Goal: Use online tool/utility: Use online tool/utility

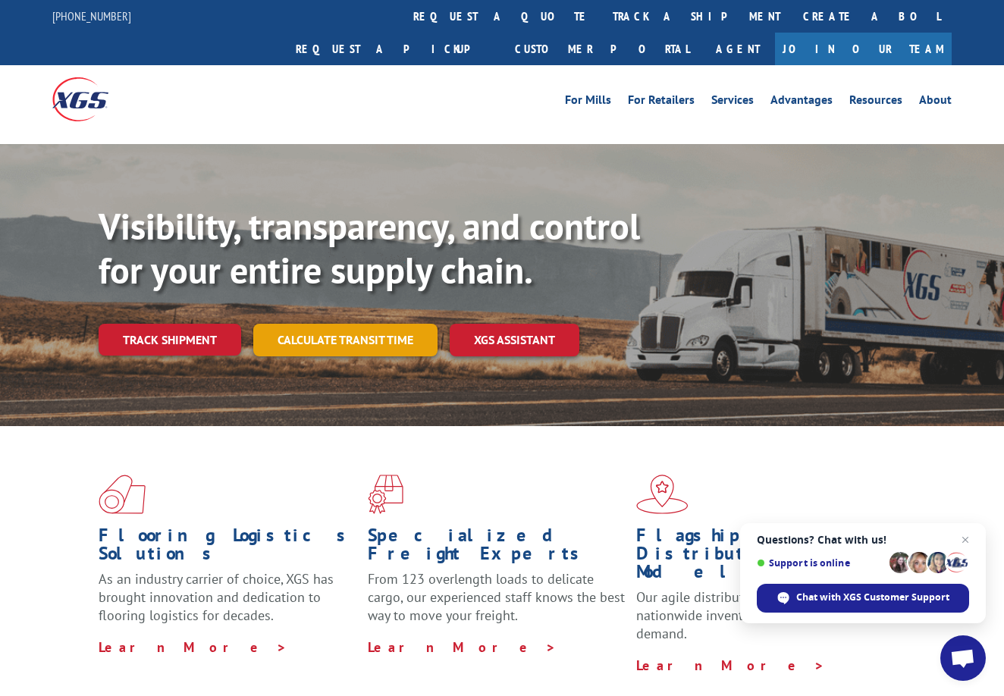
click at [337, 324] on link "Calculate transit time" at bounding box center [345, 340] width 184 height 33
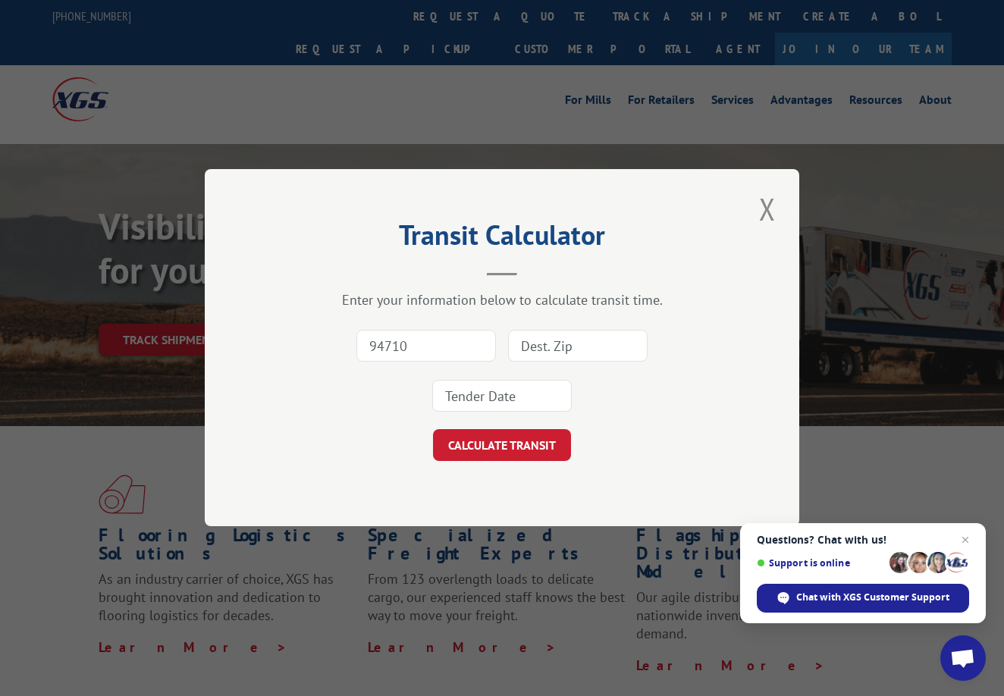
type input "94710"
type input "94530"
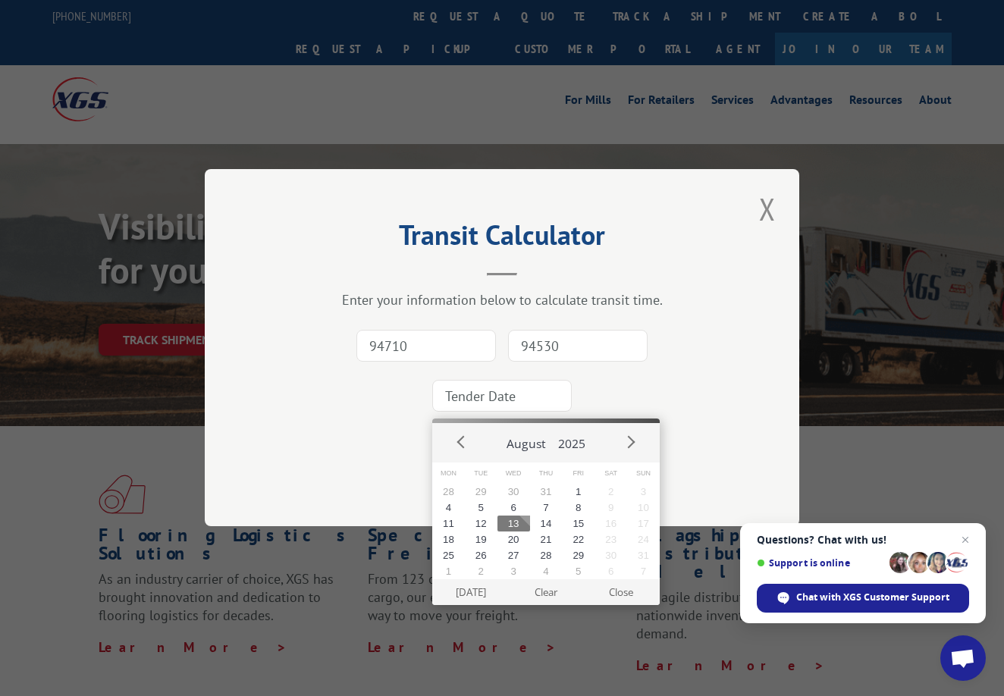
click at [442, 399] on input at bounding box center [502, 397] width 140 height 32
click at [547, 518] on button "14" at bounding box center [546, 524] width 33 height 16
type input "[DATE]"
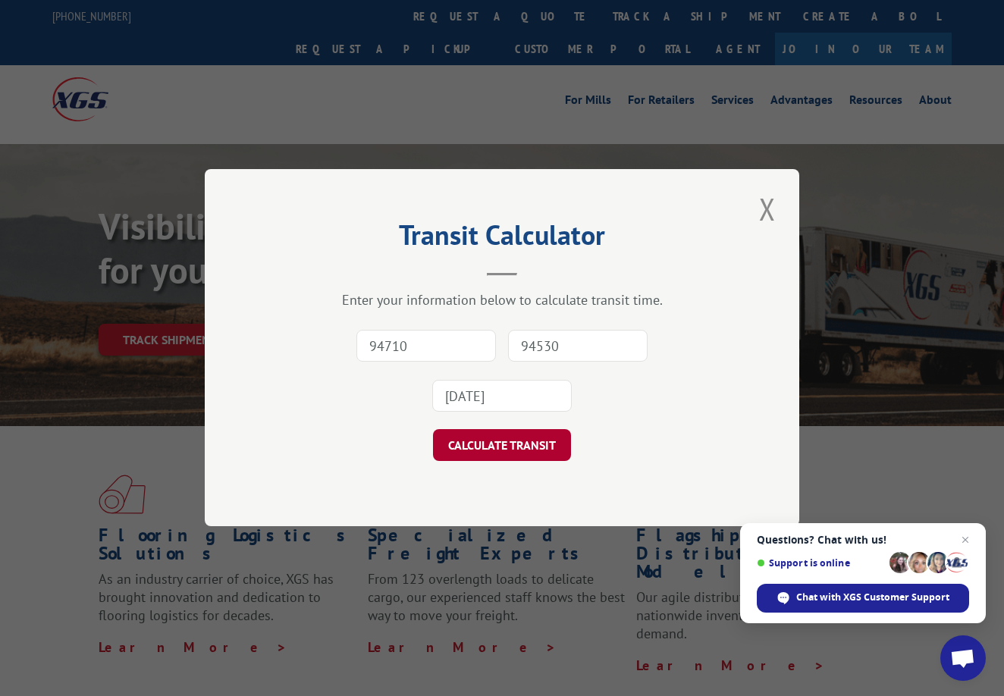
click at [534, 450] on button "CALCULATE TRANSIT" at bounding box center [502, 446] width 138 height 32
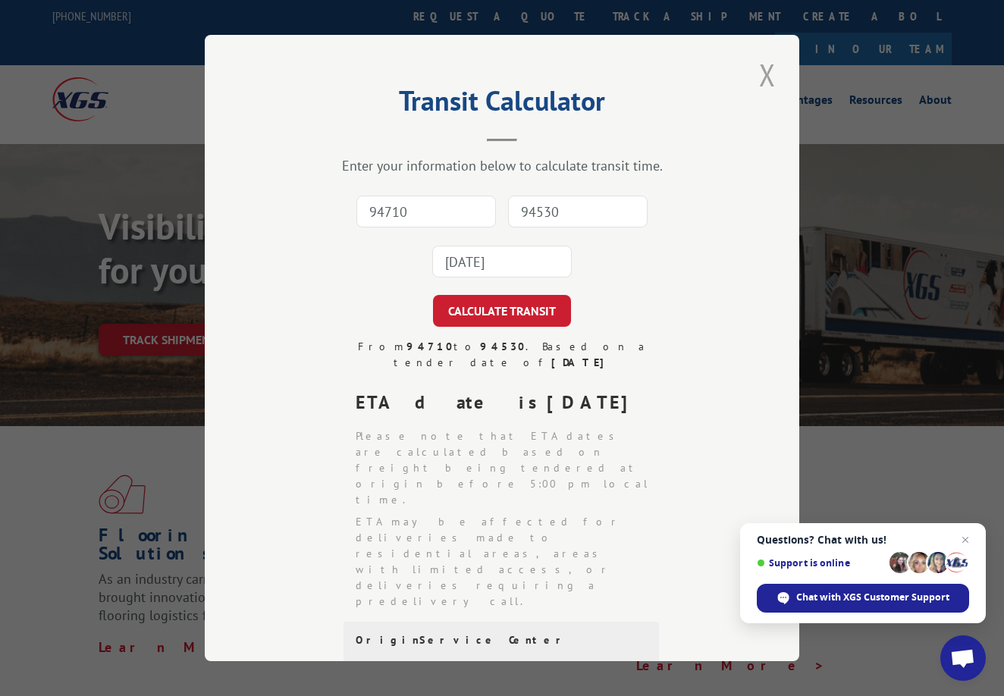
click at [759, 80] on button "Close modal" at bounding box center [767, 75] width 26 height 42
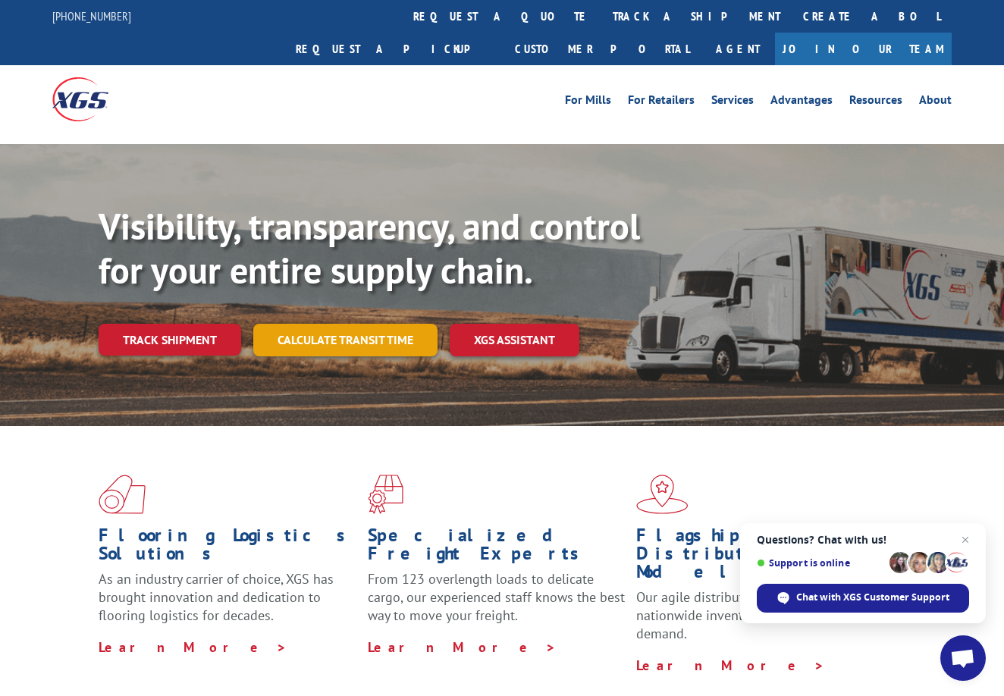
click at [365, 324] on link "Calculate transit time" at bounding box center [345, 340] width 184 height 33
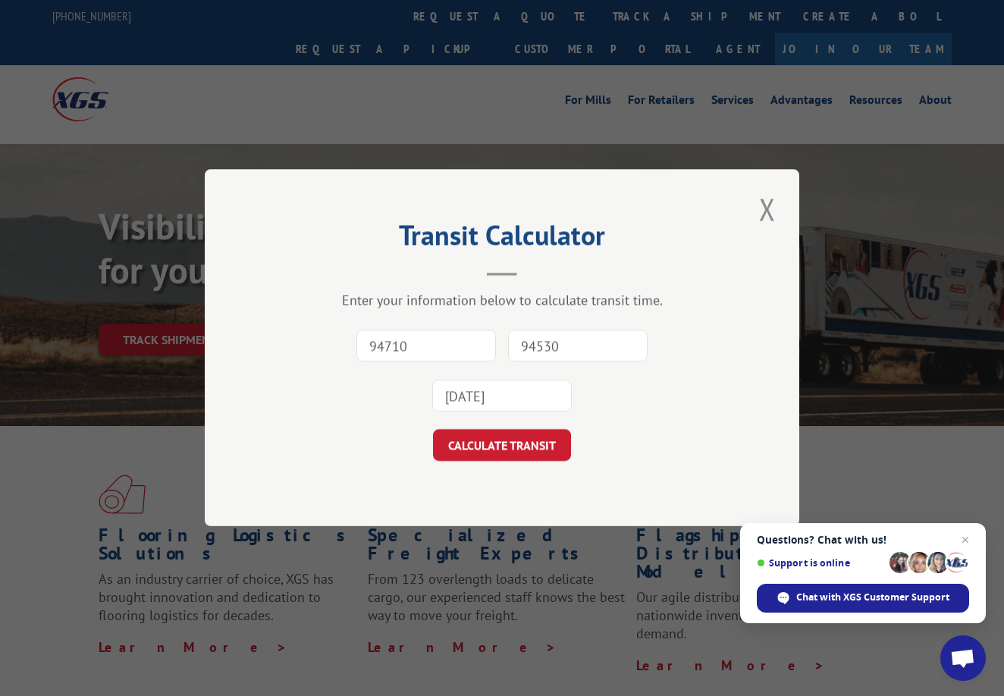
type input "94710"
click at [514, 348] on input "94530" at bounding box center [578, 347] width 140 height 32
type input "98686"
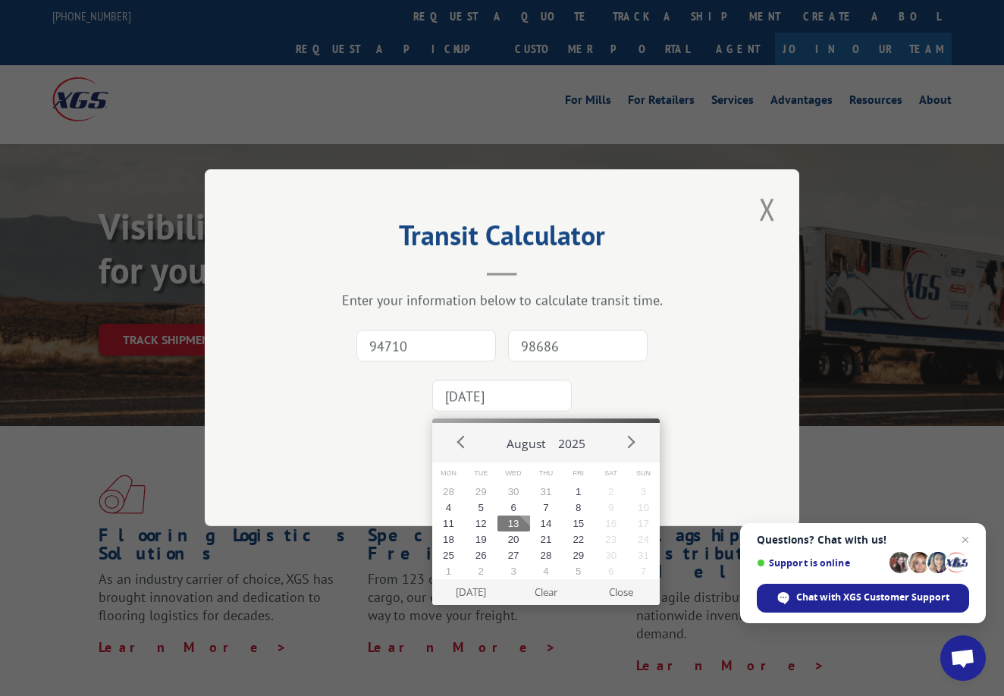
click at [461, 400] on input "[DATE]" at bounding box center [502, 397] width 140 height 32
click at [548, 521] on button "14" at bounding box center [546, 524] width 33 height 16
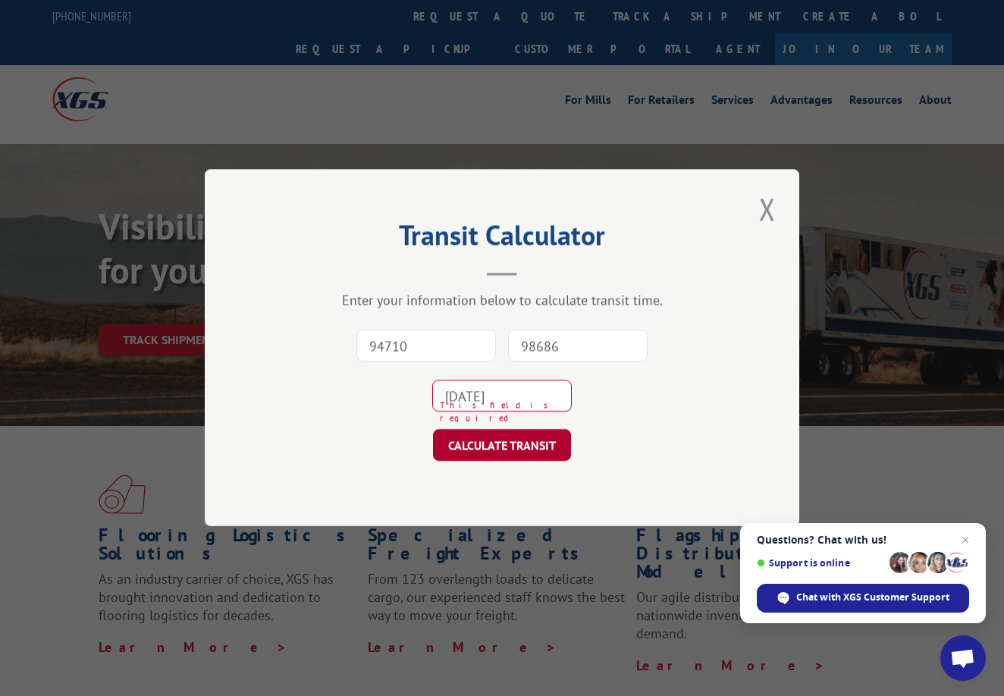
click at [487, 439] on button "CALCULATE TRANSIT" at bounding box center [502, 446] width 138 height 32
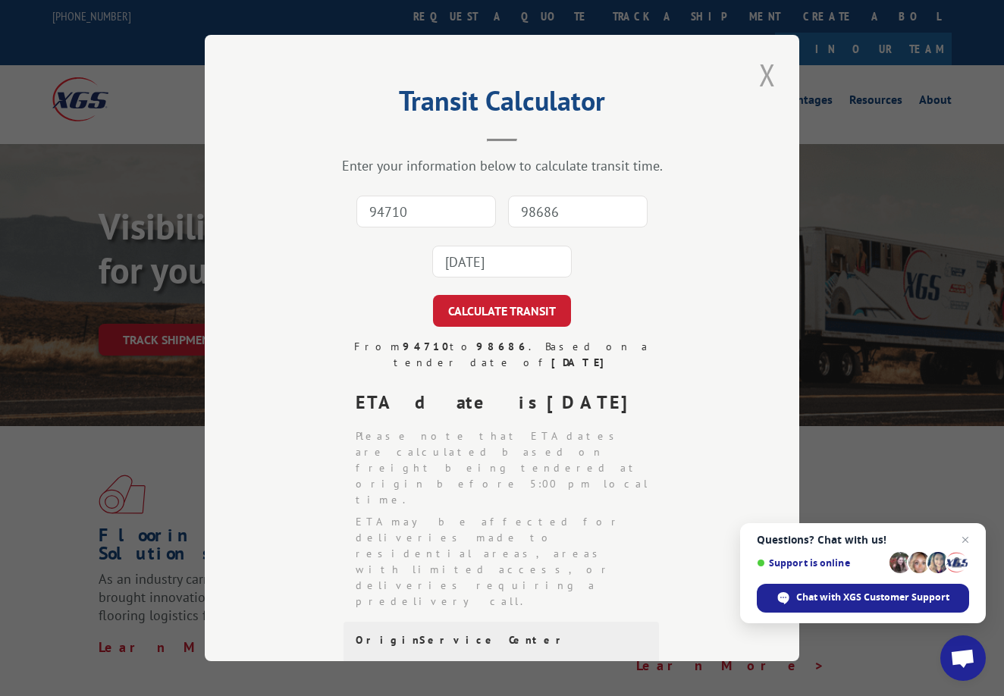
click at [768, 70] on button "Close modal" at bounding box center [767, 75] width 26 height 42
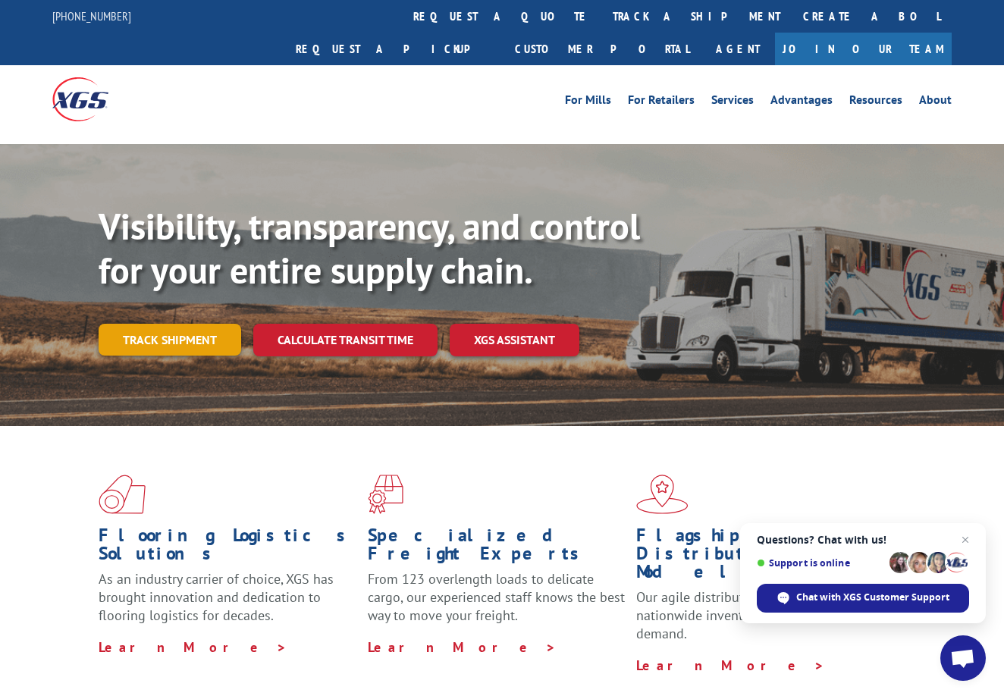
click at [152, 324] on link "Track shipment" at bounding box center [170, 340] width 143 height 32
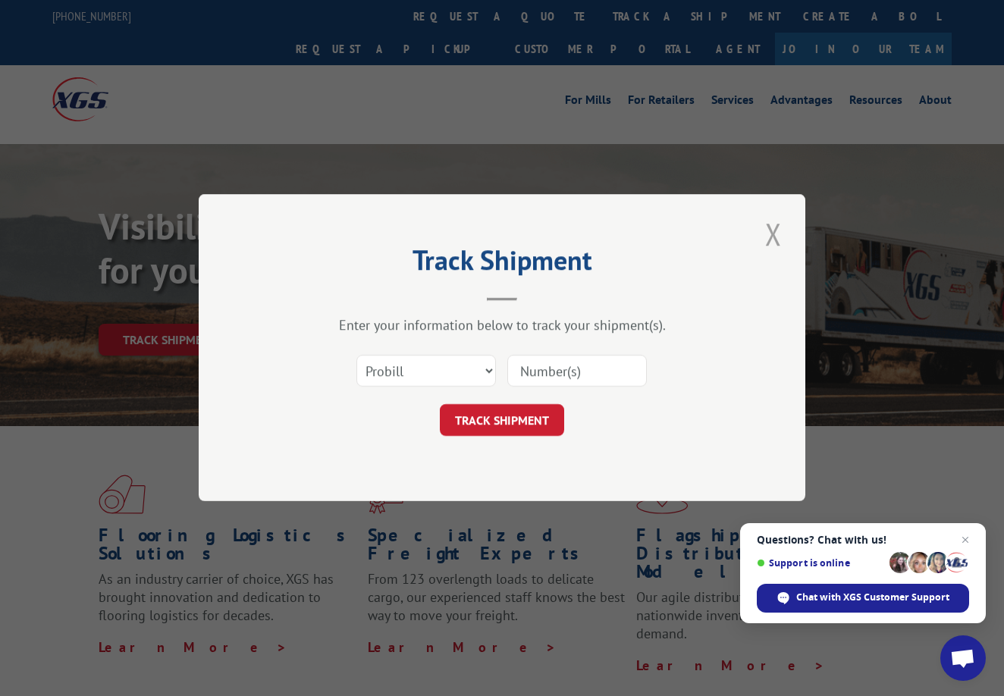
click at [770, 237] on button "Close modal" at bounding box center [773, 234] width 26 height 42
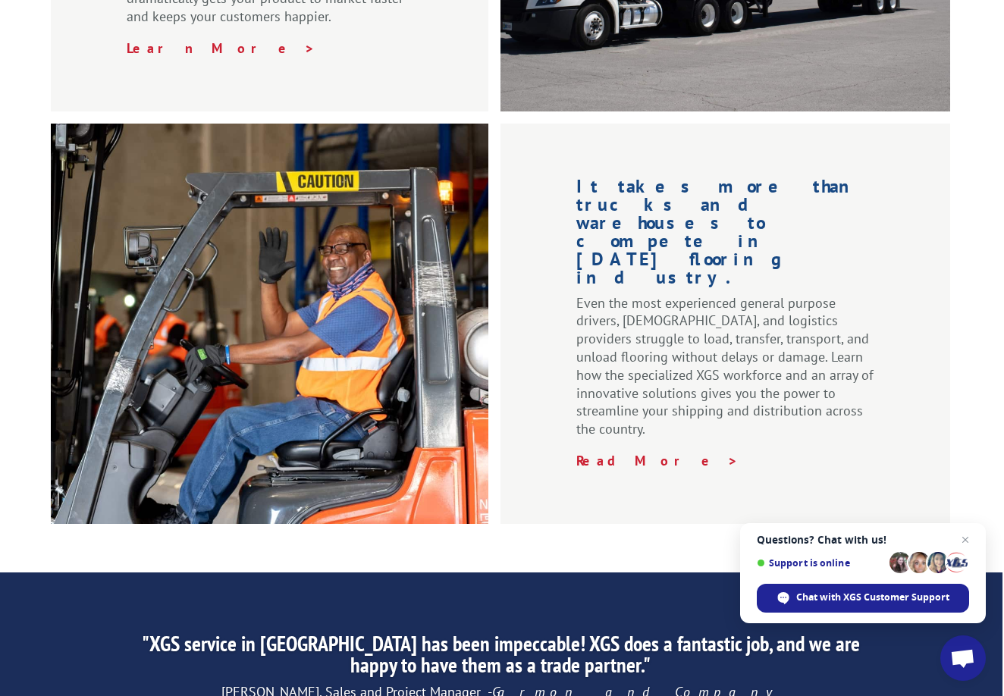
scroll to position [1883, 2]
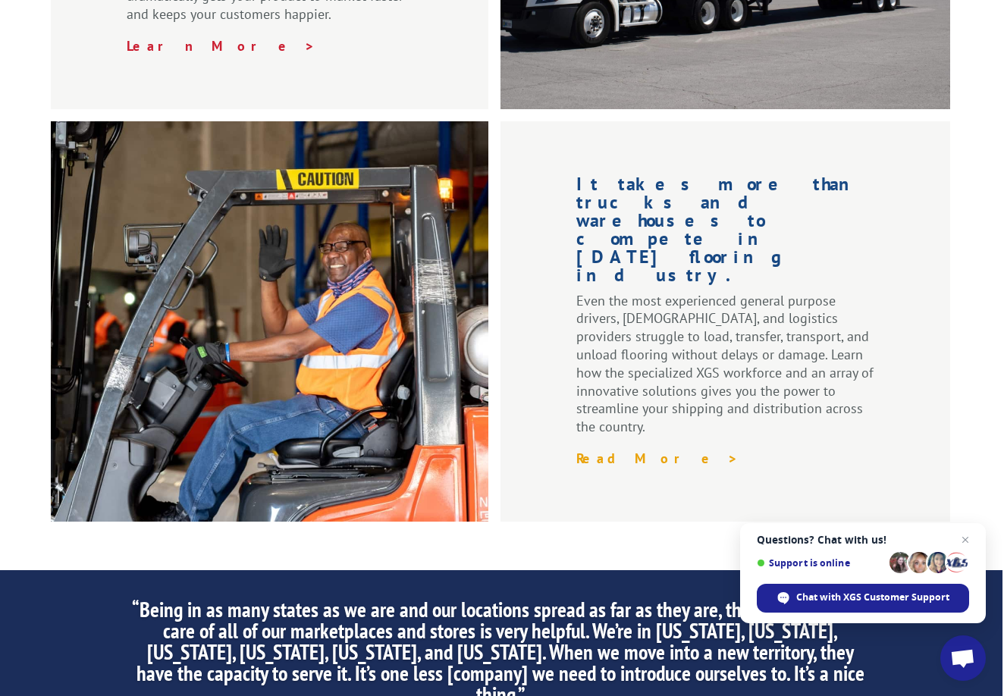
click at [614, 450] on link "Read More >" at bounding box center [657, 458] width 162 height 17
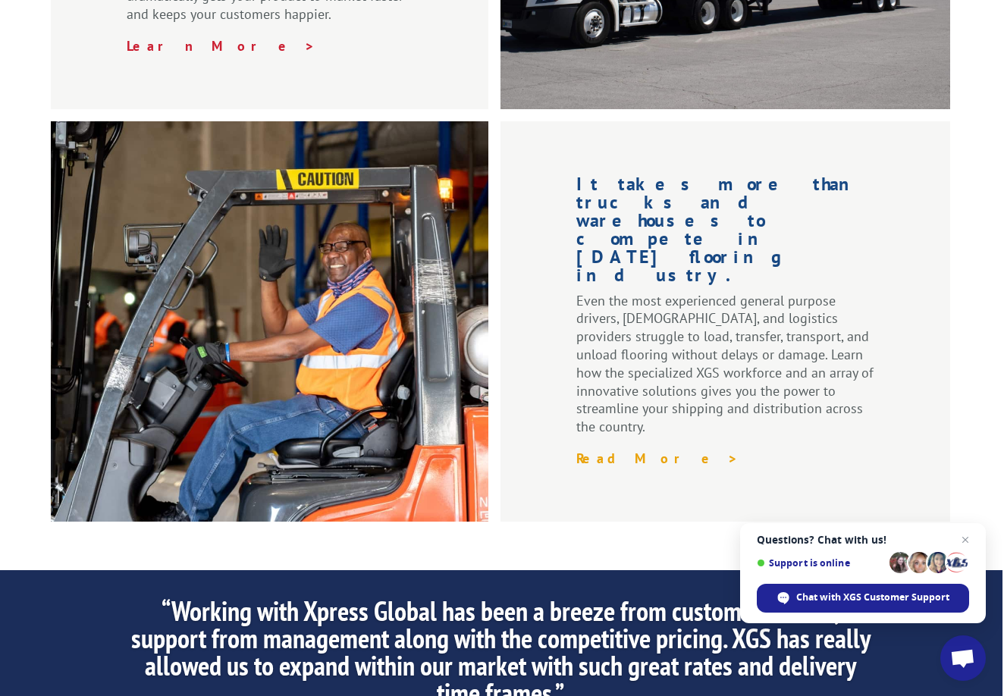
scroll to position [0, 0]
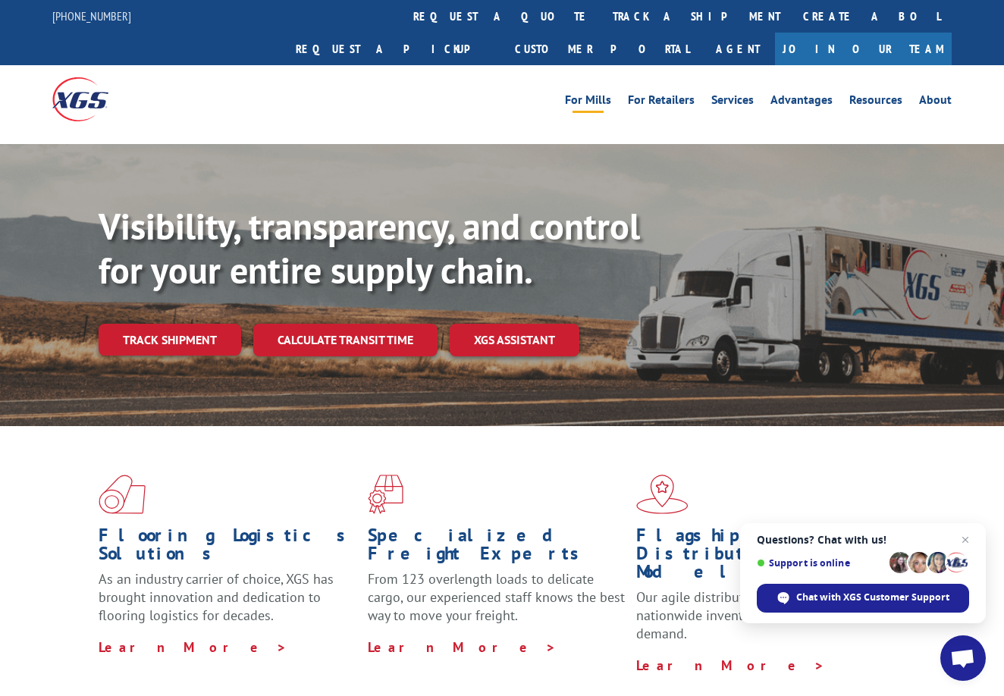
click at [598, 94] on link "For Mills" at bounding box center [588, 102] width 46 height 17
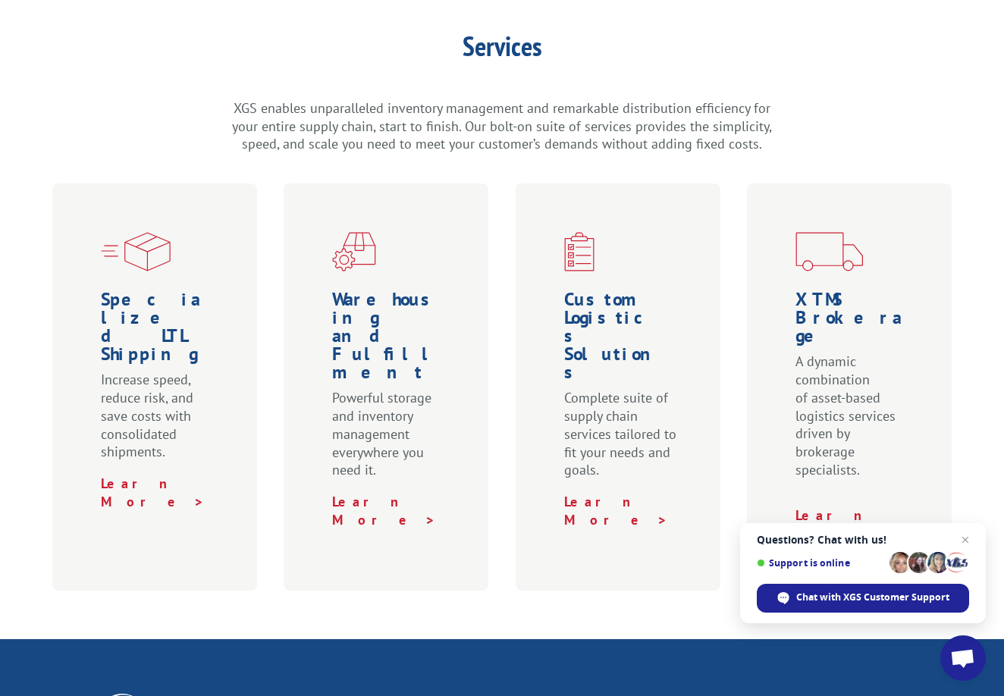
scroll to position [418, 0]
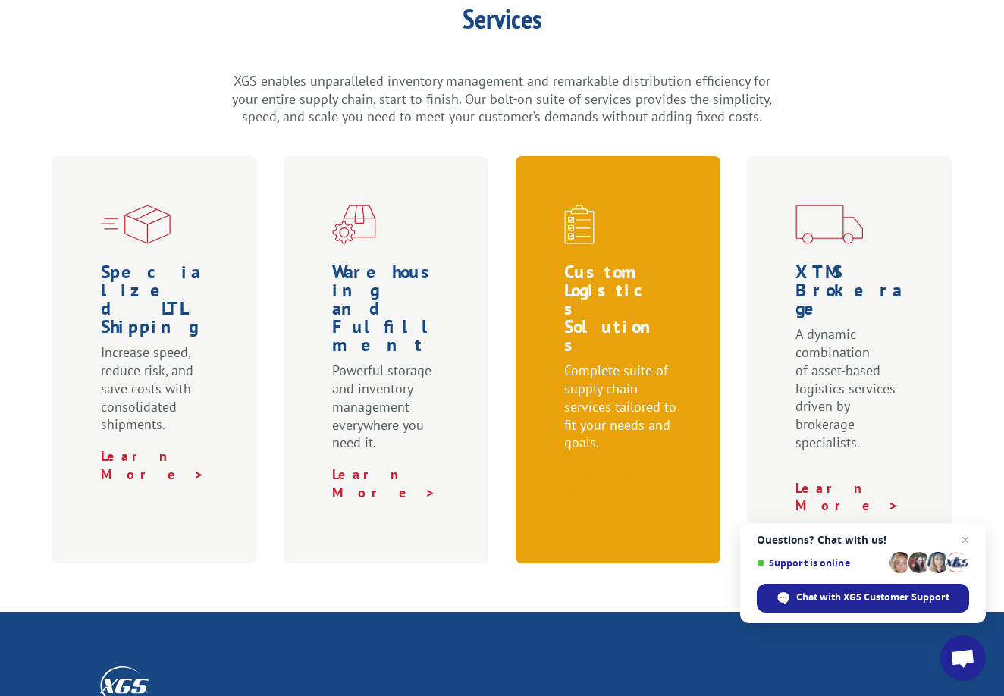
click at [594, 466] on link "Learn More >" at bounding box center [616, 484] width 104 height 36
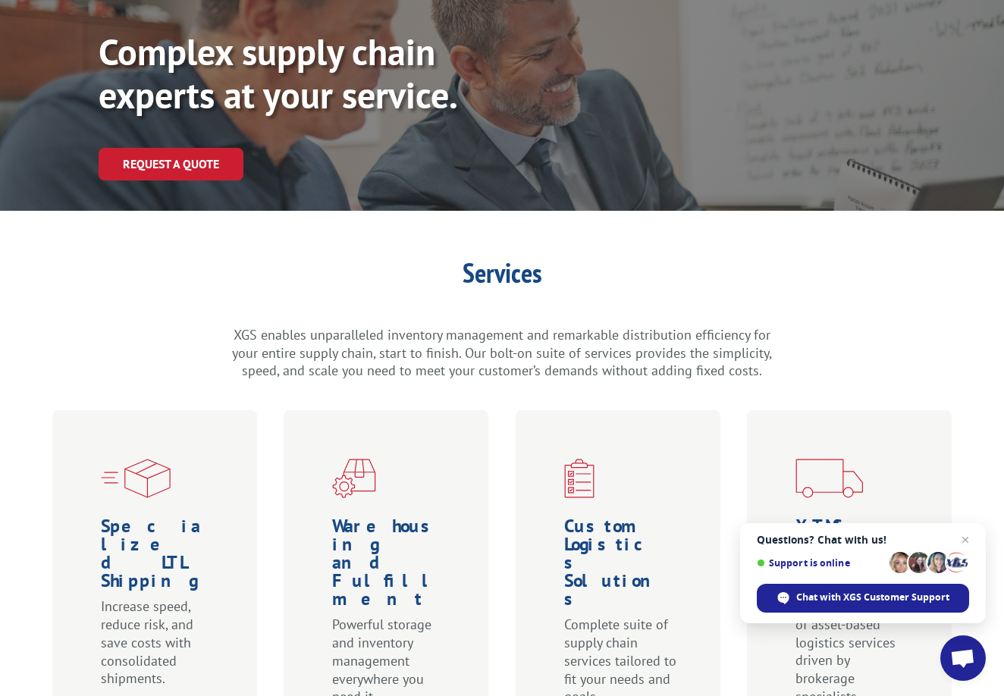
scroll to position [147, 0]
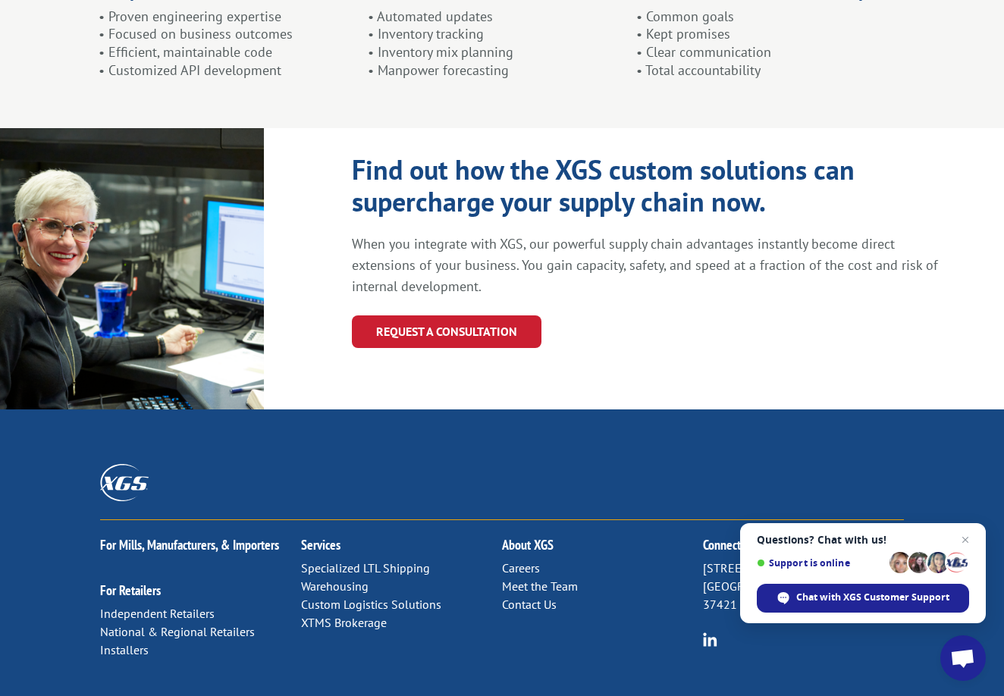
scroll to position [1504, 0]
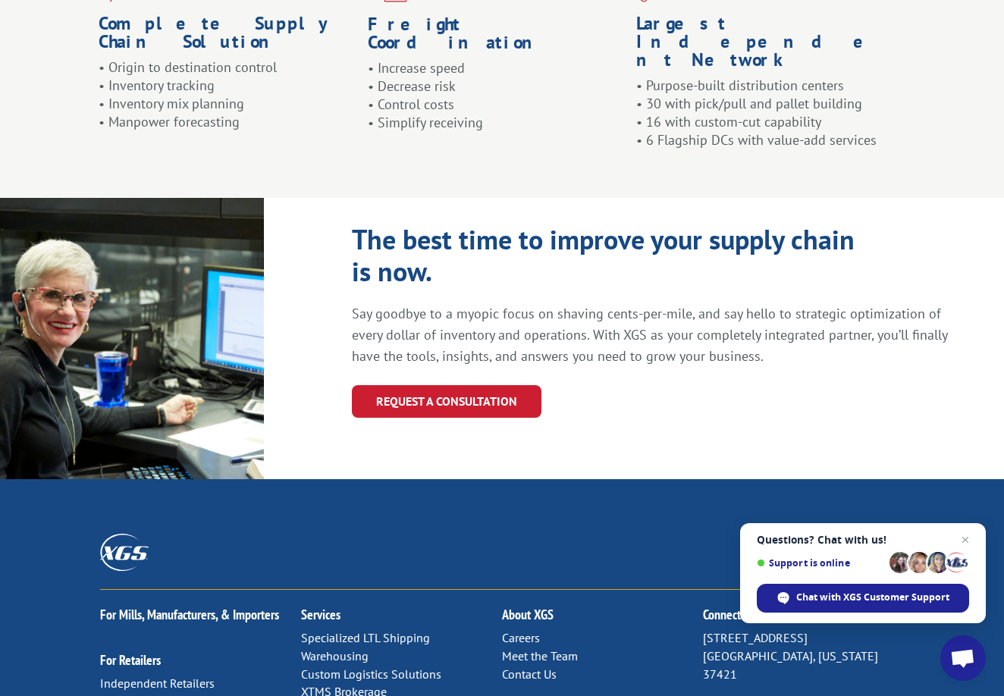
scroll to position [1539, 0]
